Goal: Transaction & Acquisition: Book appointment/travel/reservation

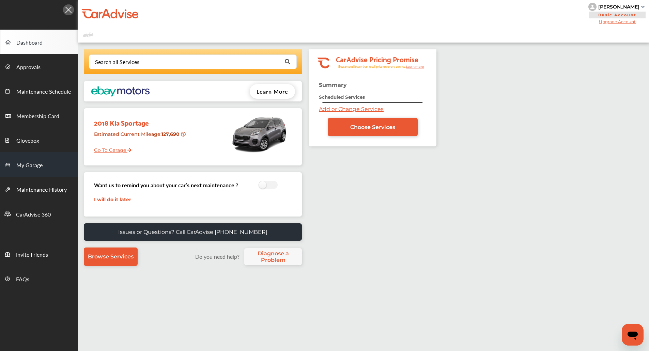
click at [42, 161] on span "My Garage" at bounding box center [29, 165] width 26 height 9
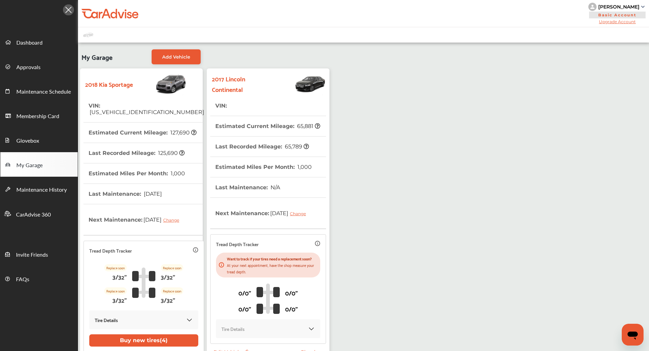
scroll to position [66, 0]
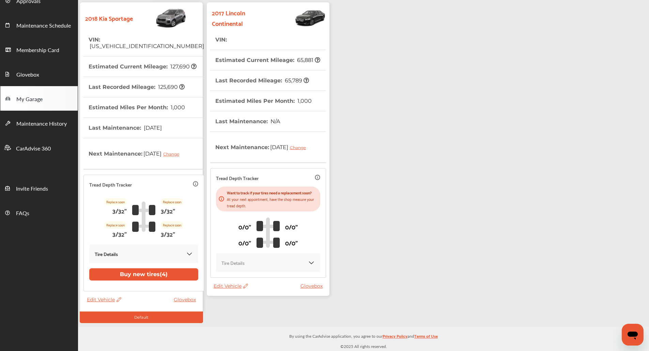
click at [214, 293] on div "Edit Vehicle Glovebox" at bounding box center [270, 288] width 112 height 10
click at [221, 289] on span "Edit Vehicle" at bounding box center [231, 286] width 34 height 6
click at [235, 300] on div "Edit" at bounding box center [251, 300] width 61 height 11
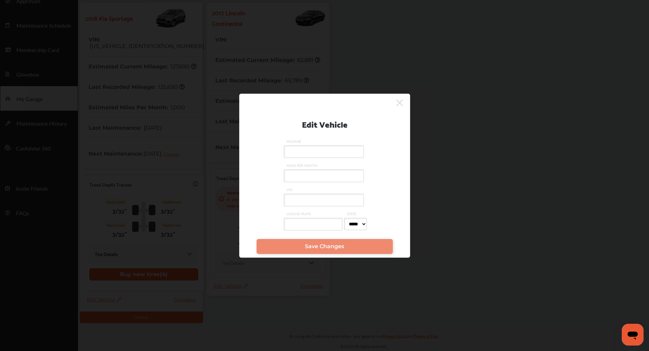
click at [310, 204] on input "VIN" at bounding box center [324, 200] width 80 height 13
type input "*"
type input "**********"
click at [313, 151] on input "MILEAGE" at bounding box center [324, 152] width 80 height 13
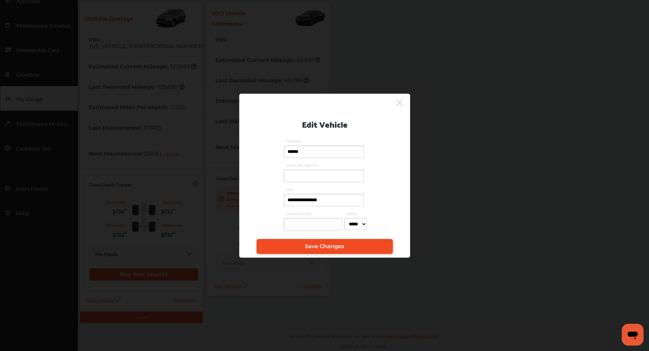
type input "******"
click at [310, 249] on span "Save Changes" at bounding box center [324, 246] width 39 height 6
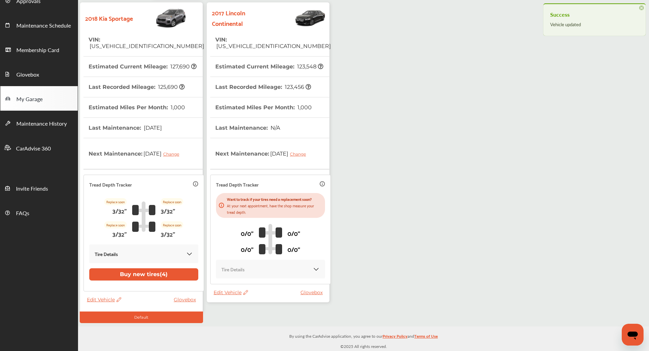
click at [264, 83] on th "Last Recorded Mileage : 123,456" at bounding box center [263, 87] width 96 height 20
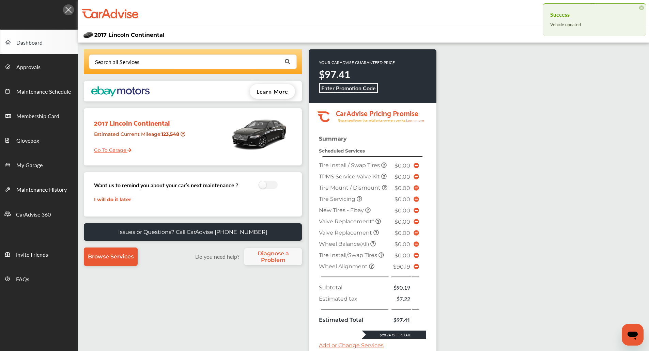
scroll to position [114, 0]
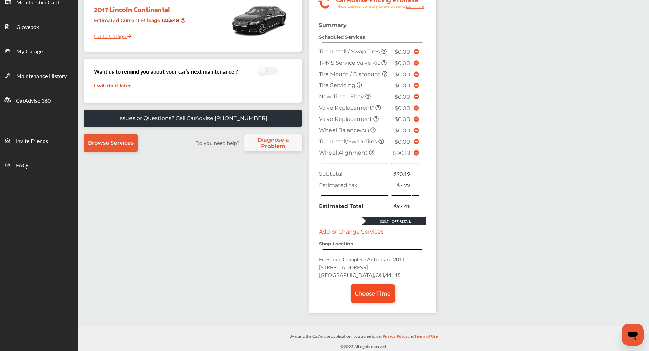
click at [383, 291] on span "Choose Time" at bounding box center [373, 294] width 36 height 6
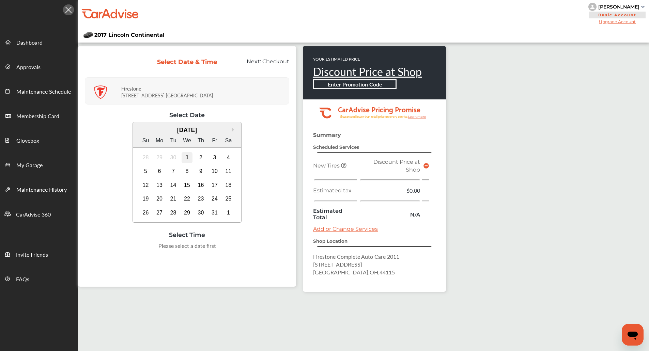
click at [192, 162] on div "1" at bounding box center [187, 157] width 11 height 11
click at [201, 154] on div "2" at bounding box center [201, 157] width 11 height 11
click at [429, 167] on td at bounding box center [426, 165] width 9 height 19
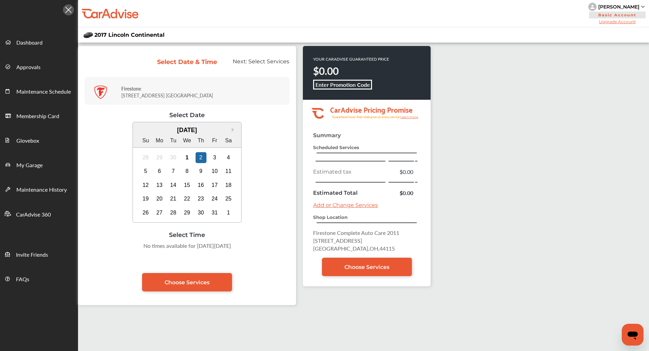
click at [346, 202] on link "Add or Change Services" at bounding box center [345, 205] width 65 height 6
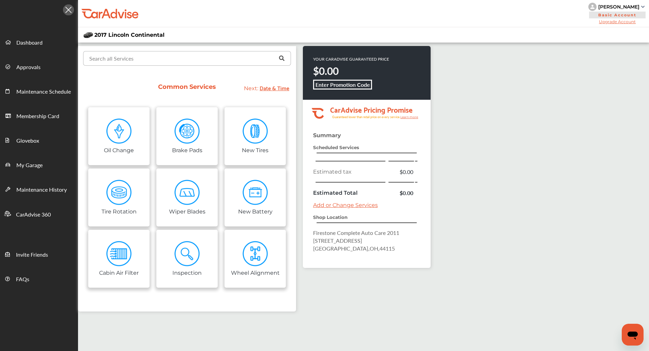
click at [179, 56] on input "text" at bounding box center [185, 57] width 203 height 13
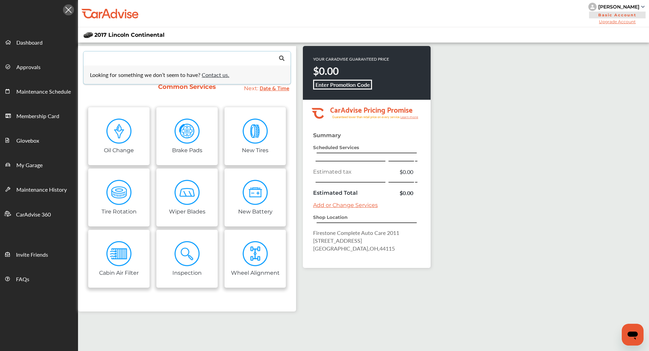
type input "*"
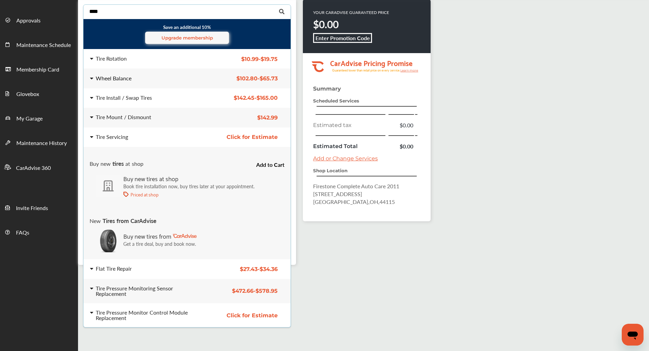
scroll to position [39, 0]
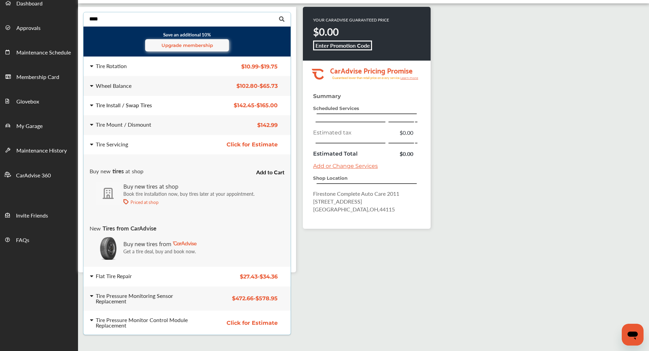
type input "****"
click at [123, 104] on div "Tire Install / Swap Tires" at bounding box center [124, 105] width 56 height 5
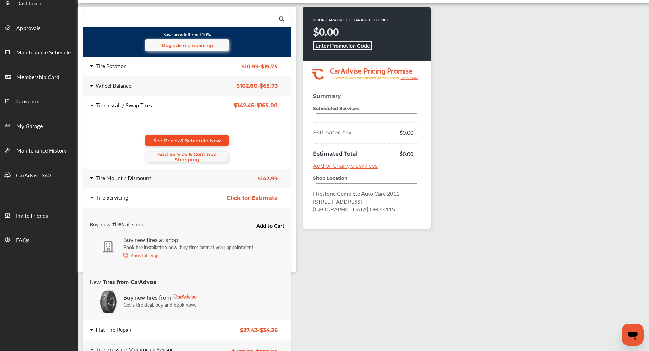
click at [169, 135] on link "See Prices & Schedule Now" at bounding box center [187, 141] width 83 height 12
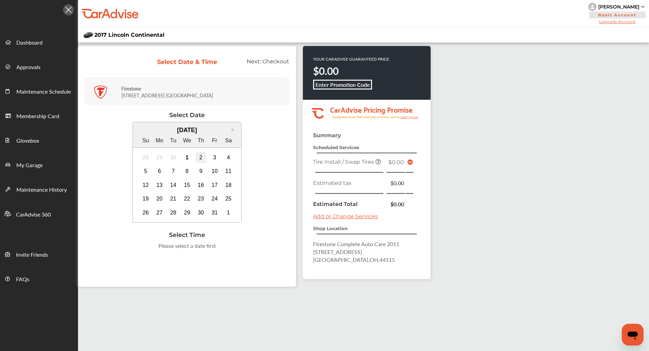
click at [203, 156] on div "2" at bounding box center [201, 157] width 11 height 11
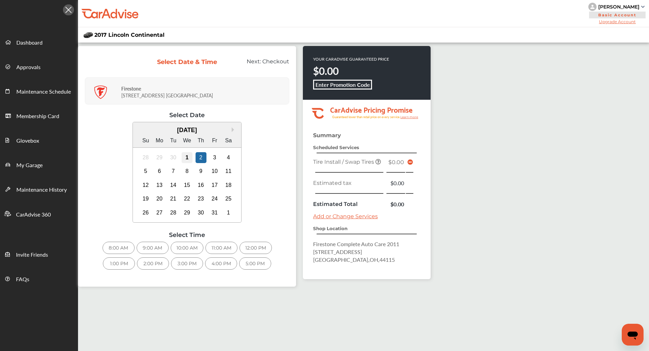
click at [185, 157] on div "1" at bounding box center [187, 157] width 11 height 11
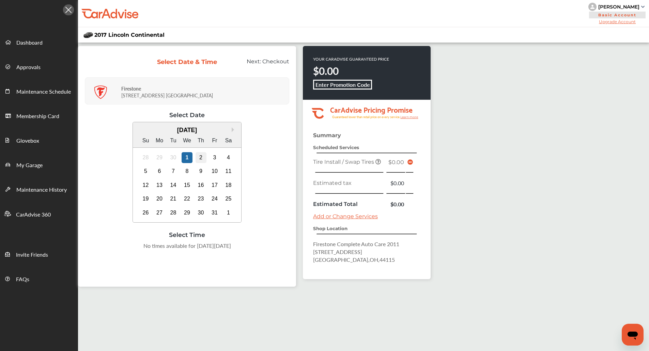
click at [200, 159] on div "2" at bounding box center [201, 157] width 11 height 11
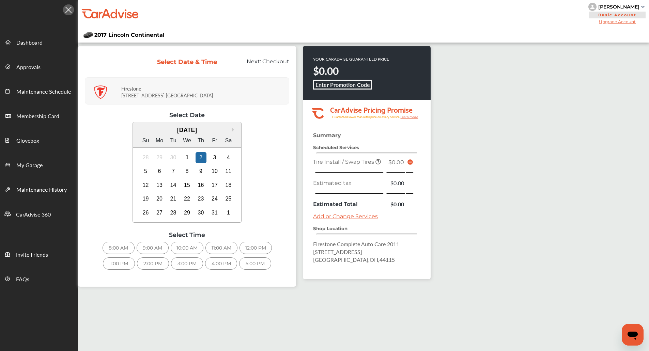
click at [251, 262] on div "5:00 PM" at bounding box center [255, 264] width 32 height 12
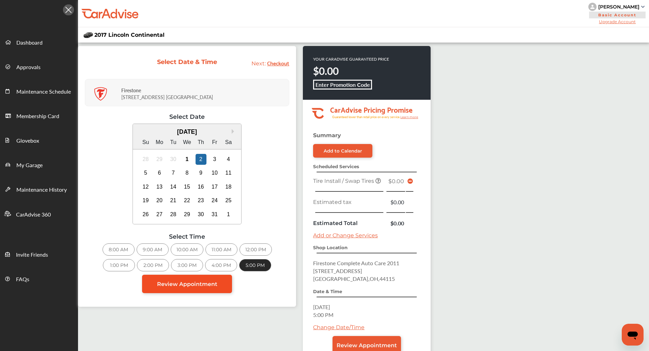
click at [222, 285] on link "Review Appointment" at bounding box center [187, 284] width 90 height 18
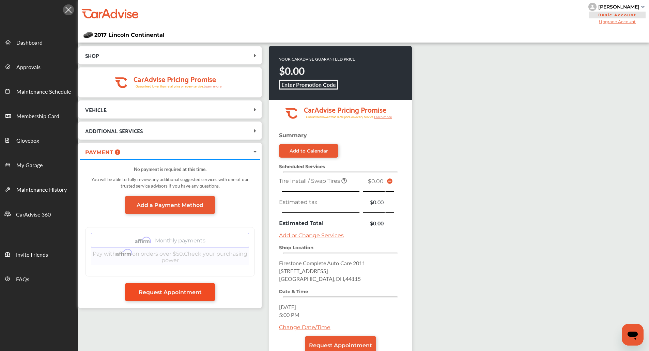
click at [207, 292] on link "Request Appointment" at bounding box center [170, 292] width 90 height 18
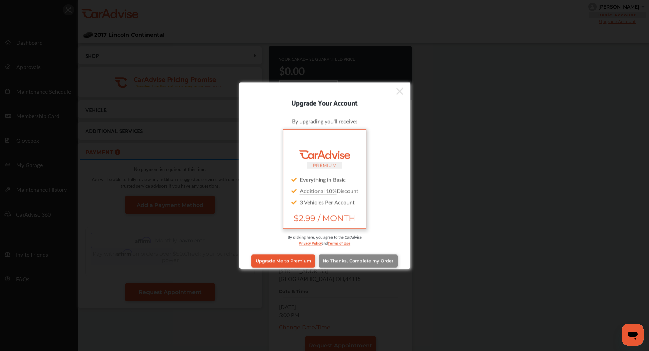
click at [332, 257] on link "No Thanks, Complete my Order" at bounding box center [358, 261] width 79 height 13
